Goal: Task Accomplishment & Management: Manage account settings

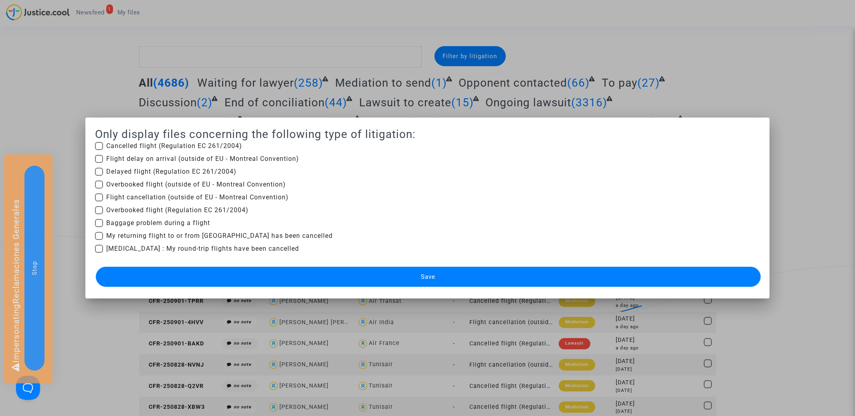
click at [162, 224] on span "Baggage problem during a flight" at bounding box center [158, 223] width 104 height 10
click at [99, 227] on input "Baggage problem during a flight" at bounding box center [99, 227] width 0 height 0
checkbox input "true"
click at [199, 274] on button "Save" at bounding box center [428, 277] width 665 height 20
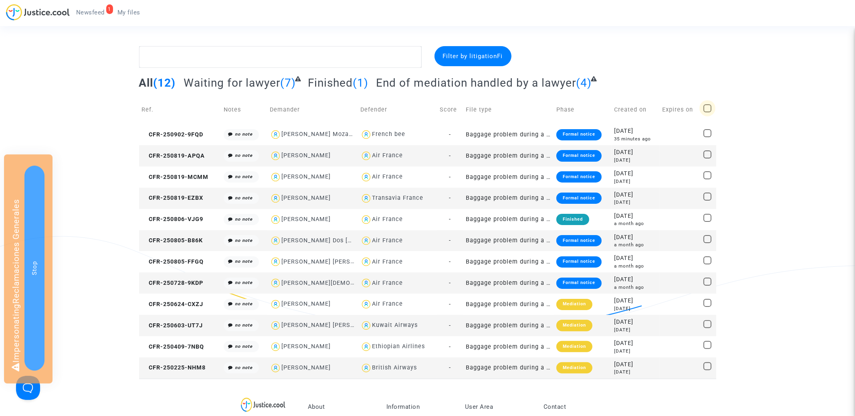
click at [707, 106] on span at bounding box center [708, 108] width 8 height 8
click at [707, 112] on input "checkbox" at bounding box center [707, 112] width 0 height 0
checkbox input "true"
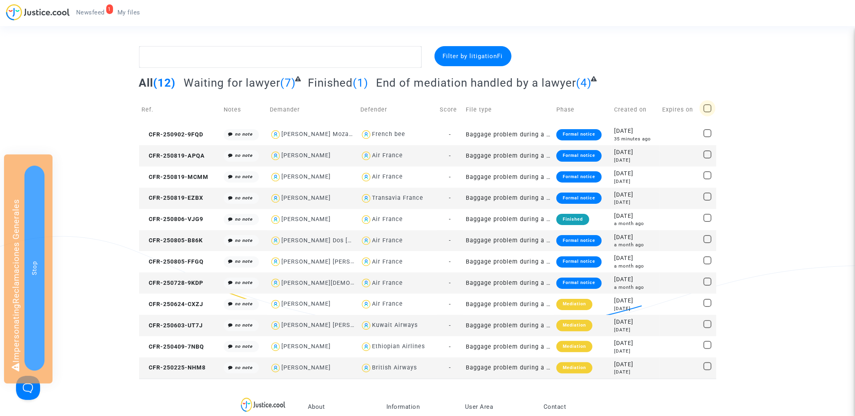
checkbox input "true"
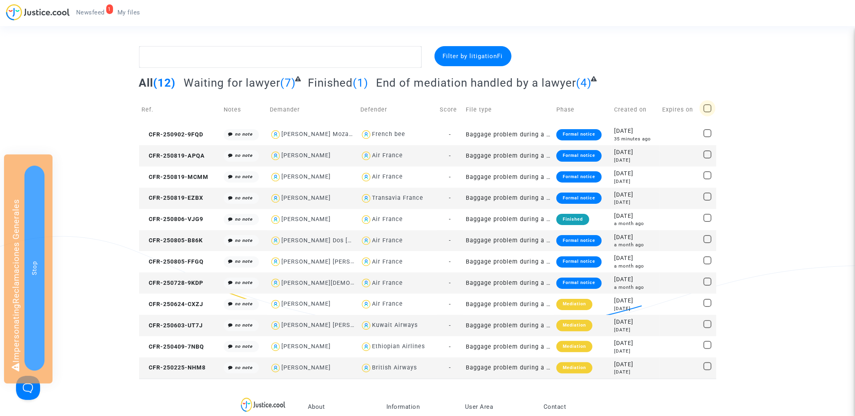
checkbox input "true"
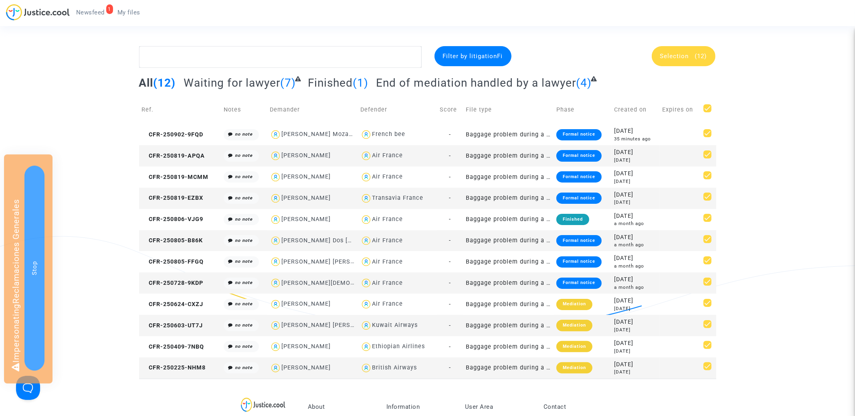
click at [690, 54] on span "Selection (12)" at bounding box center [683, 56] width 47 height 7
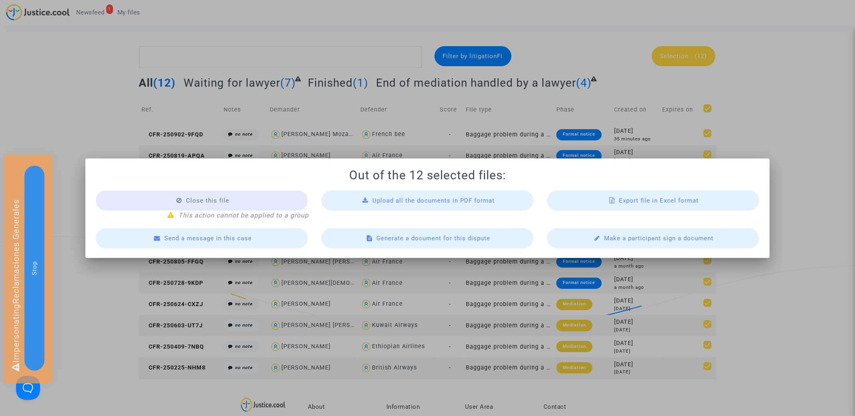
click at [629, 195] on div "Export file in Excel format" at bounding box center [653, 200] width 212 height 20
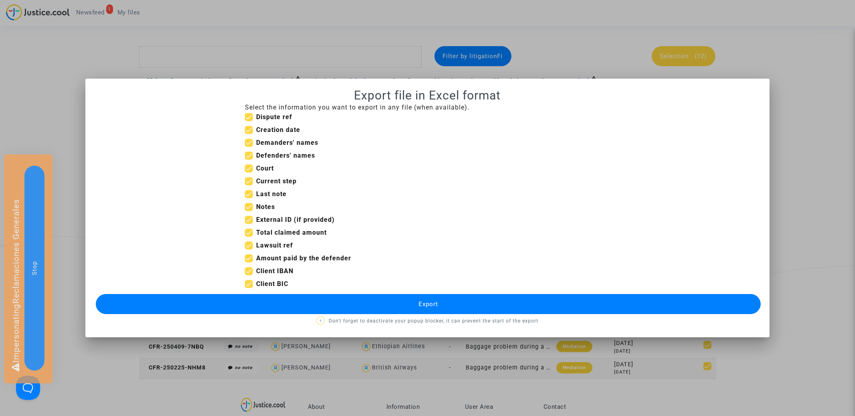
drag, startPoint x: 251, startPoint y: 132, endPoint x: 251, endPoint y: 139, distance: 7.6
click at [251, 132] on span at bounding box center [249, 130] width 8 height 8
click at [249, 134] on input "Creation date" at bounding box center [249, 134] width 0 height 0
checkbox input "false"
click at [251, 144] on span at bounding box center [249, 143] width 8 height 8
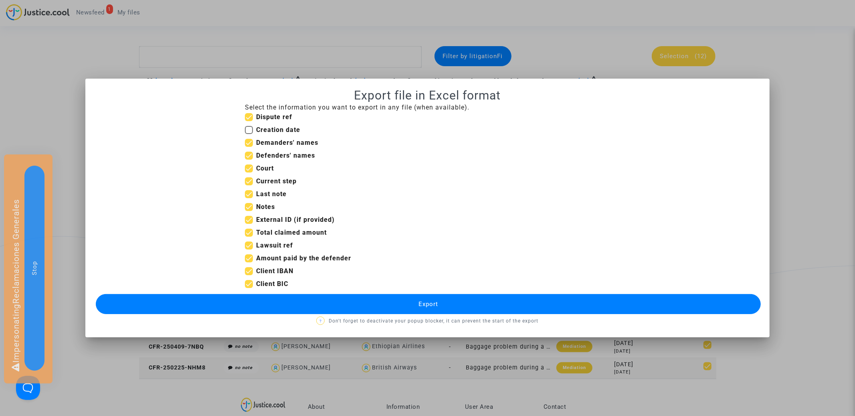
click at [249, 147] on input "Demanders' names" at bounding box center [249, 147] width 0 height 0
checkbox input "false"
click at [251, 160] on label "Defenders' names" at bounding box center [280, 156] width 70 height 10
click at [249, 160] on input "Defenders' names" at bounding box center [249, 160] width 0 height 0
checkbox input "false"
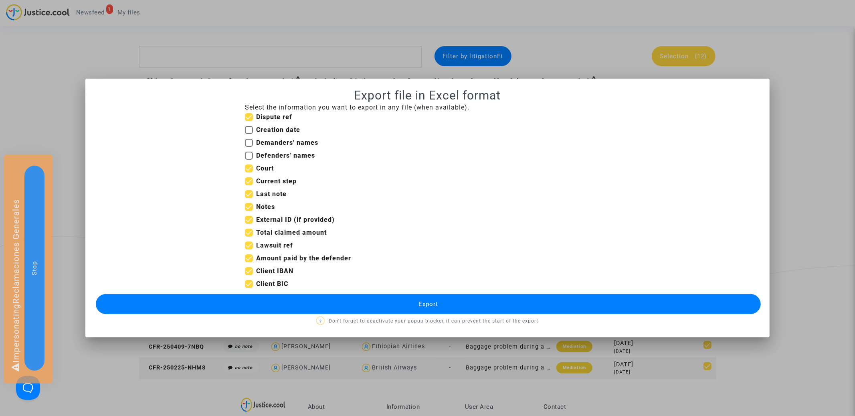
click at [250, 142] on span at bounding box center [249, 143] width 8 height 8
click at [249, 147] on input "Demanders' names" at bounding box center [249, 147] width 0 height 0
checkbox input "true"
click at [250, 129] on span at bounding box center [249, 130] width 8 height 8
click at [249, 134] on input "Creation date" at bounding box center [249, 134] width 0 height 0
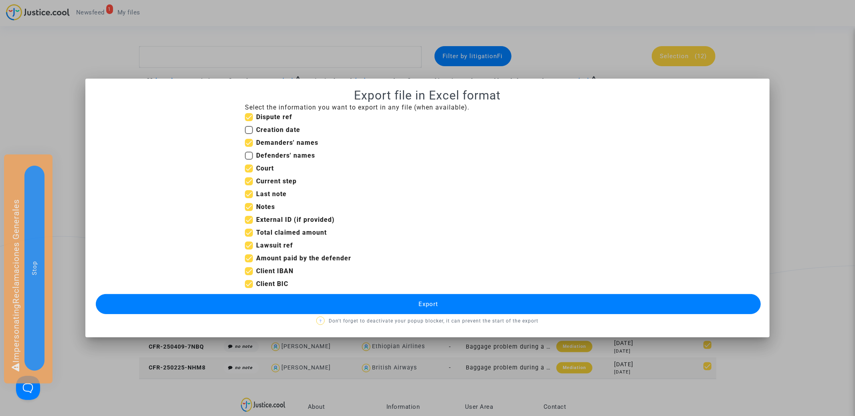
checkbox input "true"
click at [250, 231] on span at bounding box center [249, 233] width 8 height 8
click at [249, 237] on input "Total claimed amount" at bounding box center [249, 237] width 0 height 0
checkbox input "false"
click at [250, 245] on span at bounding box center [249, 245] width 8 height 8
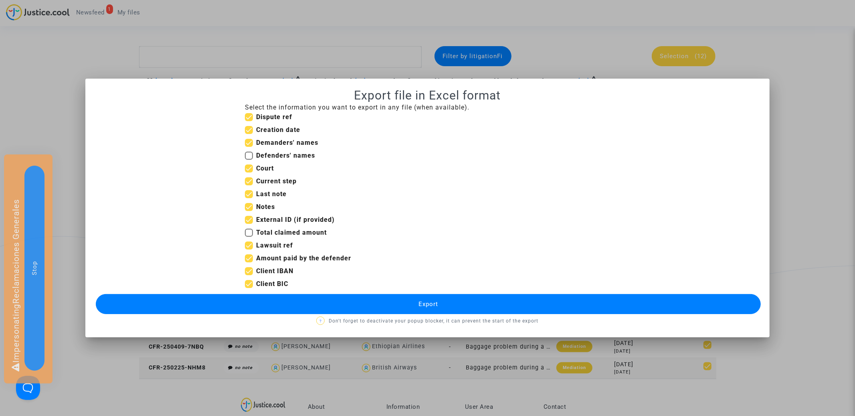
click at [249, 249] on input "Lawsuit ref" at bounding box center [249, 249] width 0 height 0
checkbox input "false"
click at [250, 255] on span at bounding box center [249, 258] width 8 height 8
click at [249, 262] on input "Amount paid by the defender" at bounding box center [249, 262] width 0 height 0
checkbox input "false"
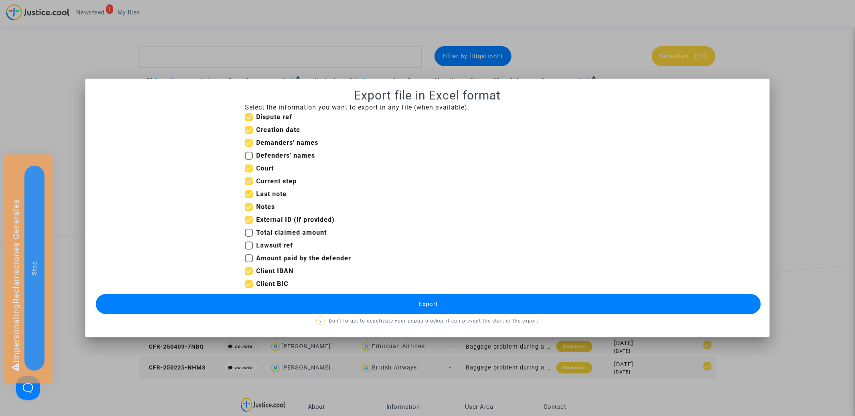
click at [249, 273] on span at bounding box center [249, 271] width 8 height 8
click at [249, 275] on input "Client IBAN" at bounding box center [249, 275] width 0 height 0
checkbox input "false"
click at [249, 285] on span at bounding box center [249, 284] width 8 height 8
click at [249, 288] on input "Client BIC" at bounding box center [249, 288] width 0 height 0
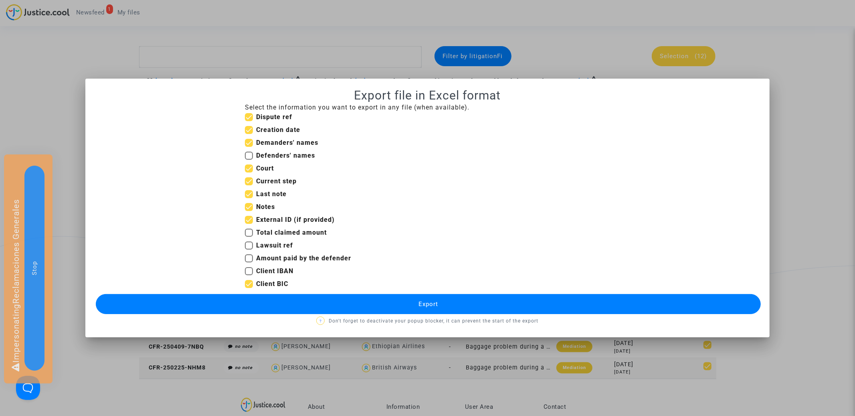
checkbox input "false"
click at [249, 206] on span at bounding box center [249, 207] width 8 height 8
click at [249, 211] on input "Notes" at bounding box center [249, 211] width 0 height 0
checkbox input "false"
click at [251, 190] on span at bounding box center [249, 194] width 8 height 8
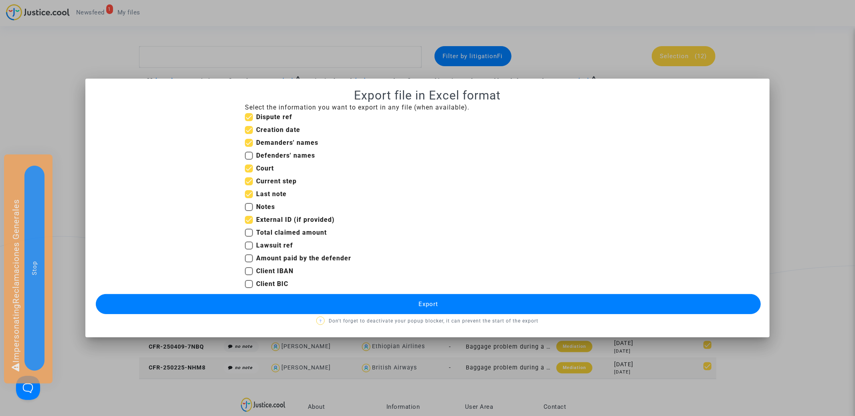
click at [249, 198] on input "Last note" at bounding box center [249, 198] width 0 height 0
checkbox input "false"
click at [251, 182] on span at bounding box center [249, 181] width 8 height 8
click at [249, 185] on input "Current step" at bounding box center [249, 185] width 0 height 0
checkbox input "false"
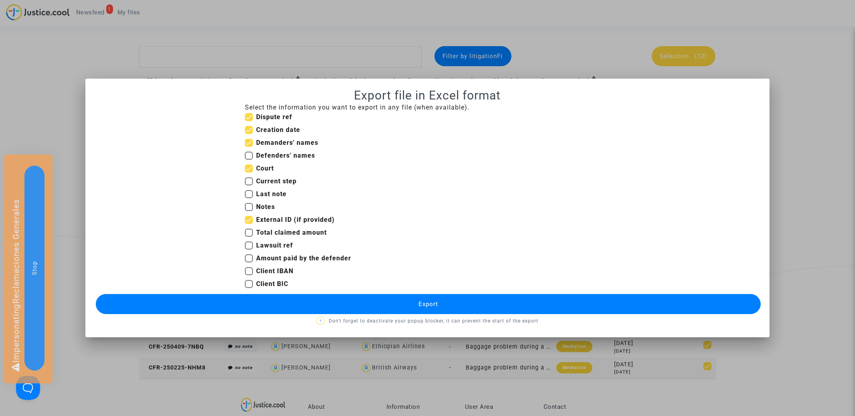
click at [251, 171] on span at bounding box center [249, 168] width 8 height 8
click at [249, 172] on input "Court" at bounding box center [249, 172] width 0 height 0
checkbox input "false"
click at [348, 304] on button "Export" at bounding box center [428, 304] width 665 height 20
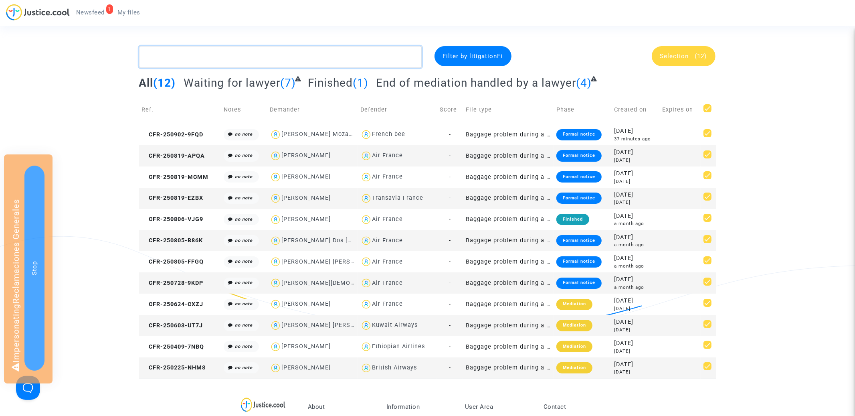
click at [202, 55] on textarea at bounding box center [280, 57] width 283 height 22
paste textarea "CFR-250902-9FQD"
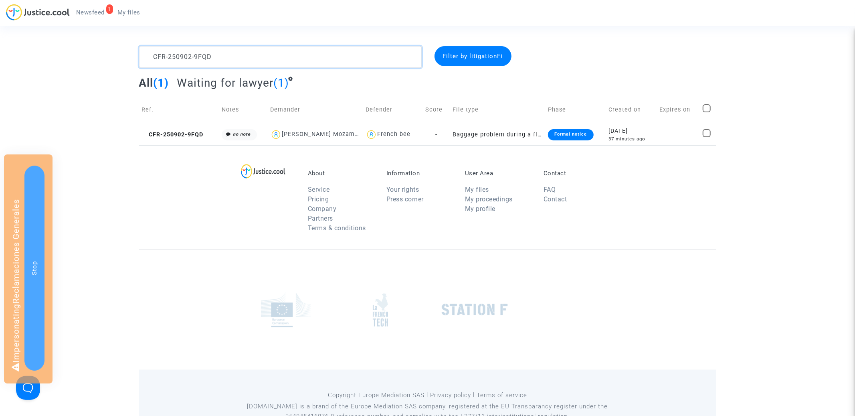
click at [234, 50] on textarea at bounding box center [280, 57] width 283 height 22
paste textarea "[PERSON_NAME] Mozambique"
click at [172, 54] on textarea at bounding box center [280, 57] width 283 height 22
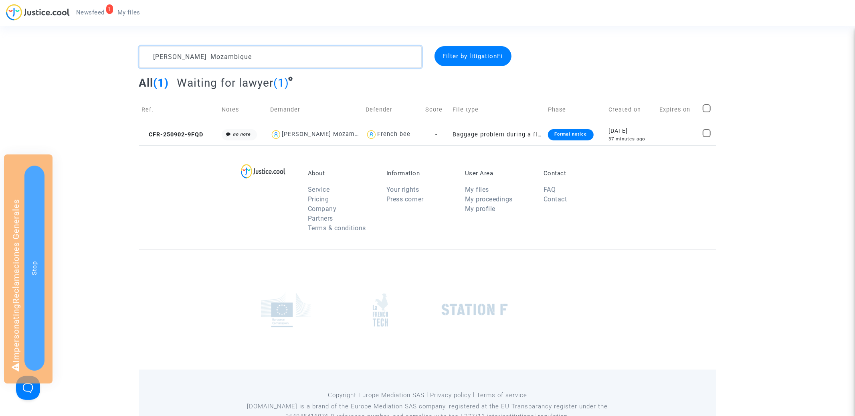
click at [172, 54] on textarea at bounding box center [280, 57] width 283 height 22
click at [150, 54] on textarea at bounding box center [280, 57] width 283 height 22
click at [237, 56] on textarea at bounding box center [280, 57] width 283 height 22
type textarea "[PERSON_NAME] Mozambique"
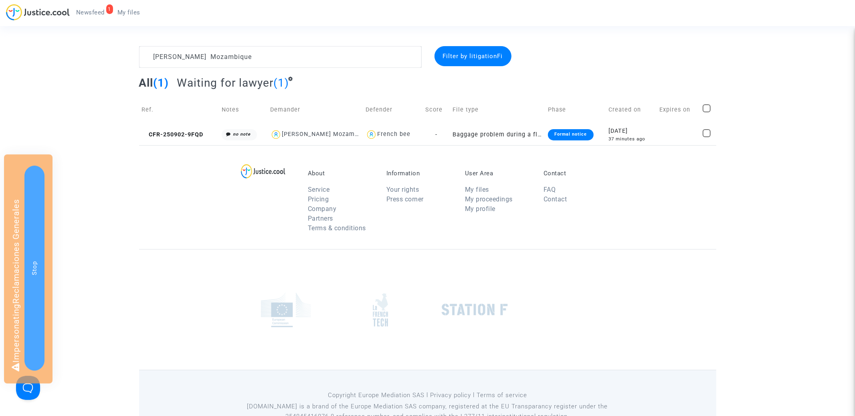
click at [201, 202] on div "About Service Pricing Company Partners Terms & conditions Information Your righ…" at bounding box center [427, 197] width 577 height 104
